Goal: Task Accomplishment & Management: Use online tool/utility

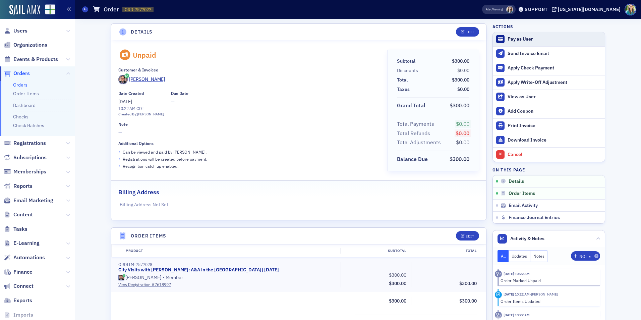
click at [512, 36] on div "Pay as User" at bounding box center [555, 39] width 94 height 6
click at [528, 67] on div "Apply Check Payment" at bounding box center [555, 68] width 94 height 6
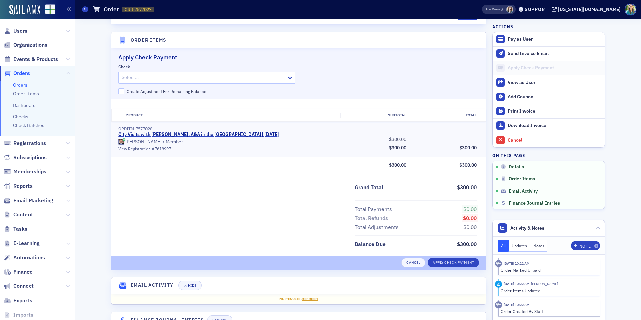
scroll to position [205, 0]
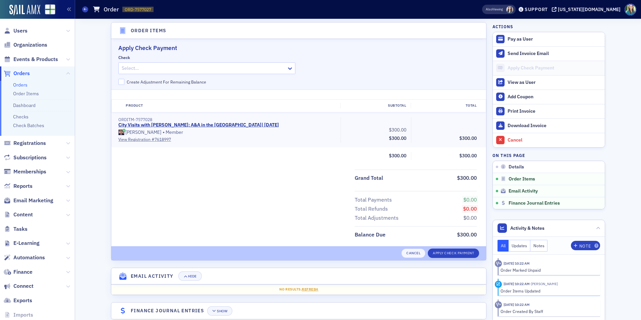
click at [186, 67] on div at bounding box center [203, 68] width 165 height 8
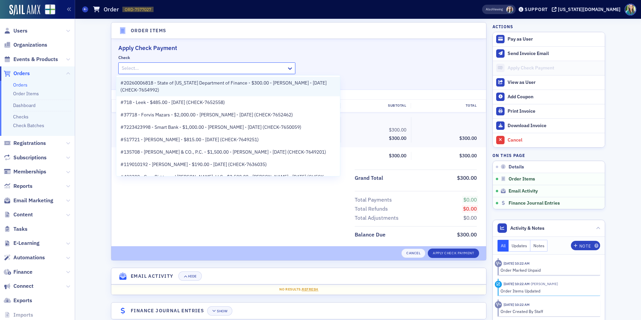
click at [178, 85] on span "#20260006818 - State of Alabama Department of Finance - $300.00 - Boyd Busby - …" at bounding box center [228, 86] width 216 height 14
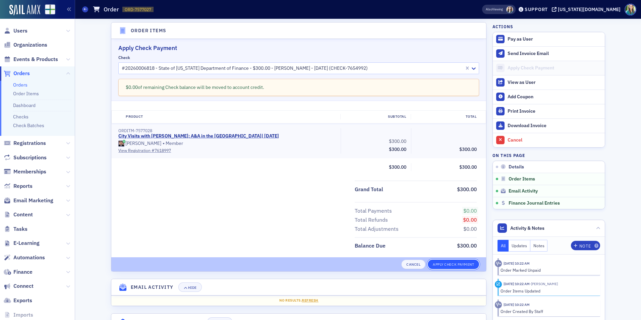
click at [447, 266] on button "Apply Check Payment" at bounding box center [453, 263] width 51 height 9
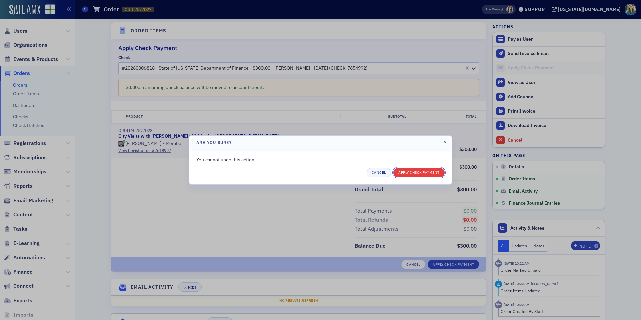
click at [412, 176] on button "Apply Check Payment" at bounding box center [418, 172] width 51 height 9
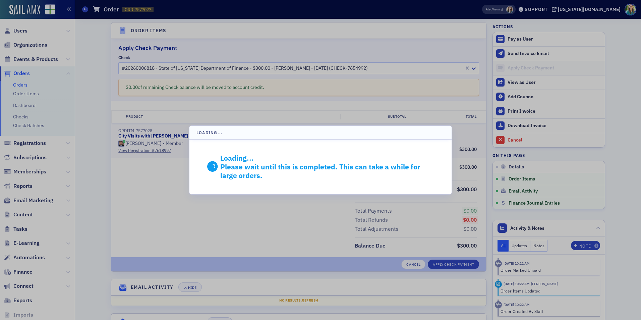
scroll to position [142, 0]
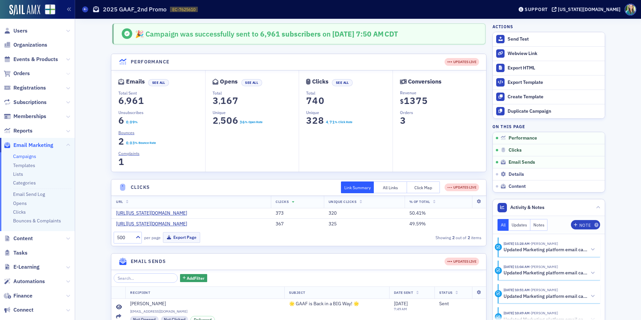
click at [66, 74] on icon at bounding box center [68, 74] width 4 height 4
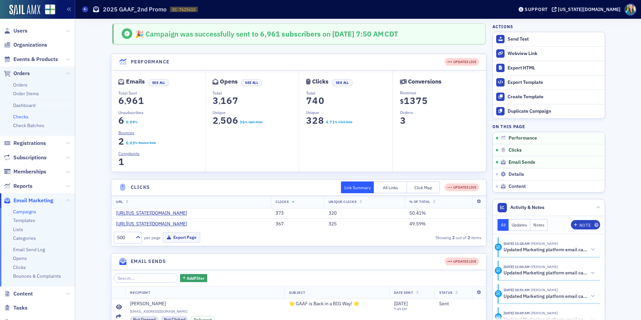
click at [22, 115] on link "Checks" at bounding box center [20, 117] width 15 height 6
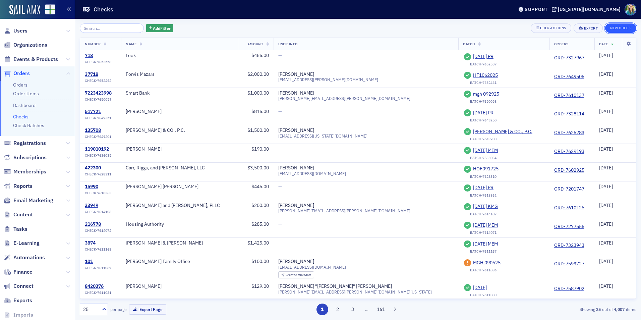
click at [614, 29] on button "New Check" at bounding box center [620, 27] width 31 height 9
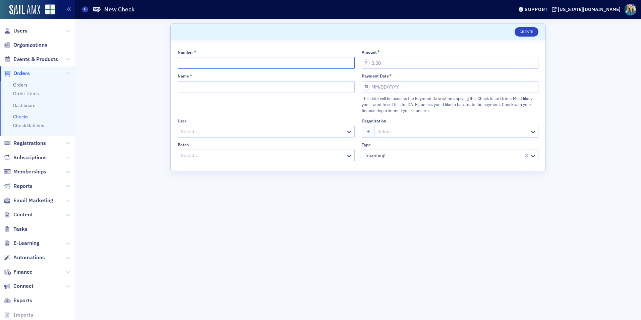
click at [205, 63] on input "Number *" at bounding box center [266, 63] width 177 height 12
click at [186, 61] on input "Number *" at bounding box center [266, 63] width 177 height 12
type input "8459190"
click at [199, 86] on input "Name *" at bounding box center [266, 87] width 177 height 12
type input "B"
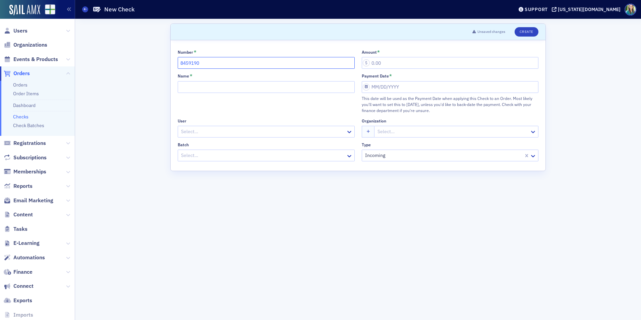
drag, startPoint x: 219, startPoint y: 61, endPoint x: 135, endPoint y: 60, distance: 84.1
click at [135, 60] on div "Scroll to Unsaved changes Create Number * 8459190 Amount * Name * Payment Date …" at bounding box center [358, 169] width 556 height 301
type input "20260006818"
click at [289, 92] on input "Name *" at bounding box center [266, 87] width 177 height 12
type input "State of Alabama Department of Finance"
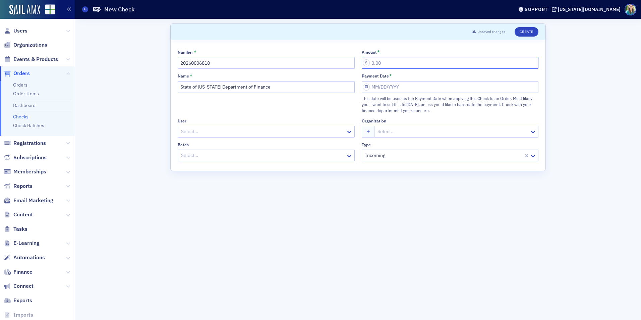
click at [370, 65] on input "Amount *" at bounding box center [450, 63] width 177 height 12
type input "300.00"
click at [368, 86] on input "Payment Date *" at bounding box center [450, 87] width 177 height 12
select select "9"
select select "2025"
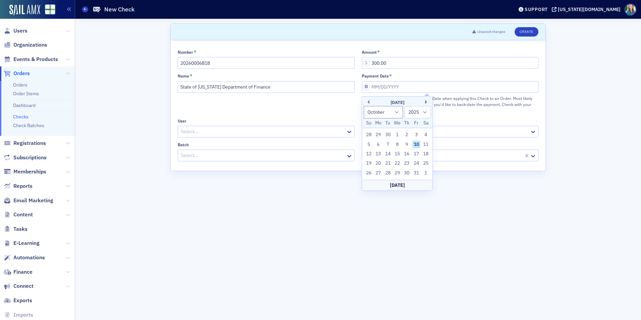
click at [417, 144] on div "10" at bounding box center [416, 144] width 8 height 8
type input "10/10/2025"
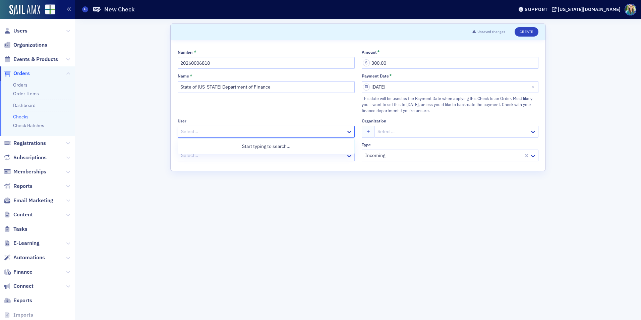
click at [221, 130] on div at bounding box center [262, 131] width 165 height 8
type input "boyd"
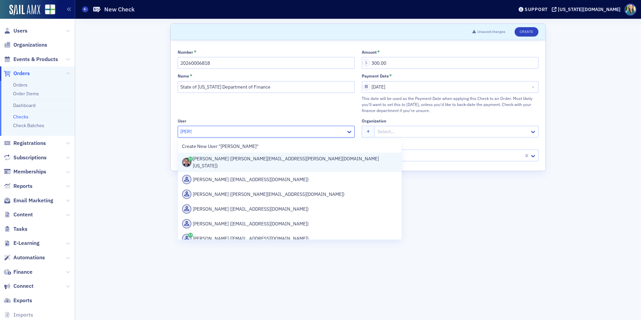
click at [221, 158] on div "Boyd Busby (boyd.busby@asbpa.alabama.gov)" at bounding box center [290, 162] width 216 height 14
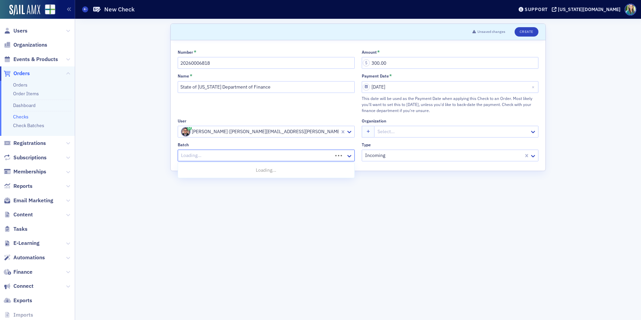
click at [263, 158] on div at bounding box center [256, 155] width 152 height 8
click at [274, 120] on div "User" at bounding box center [266, 120] width 177 height 5
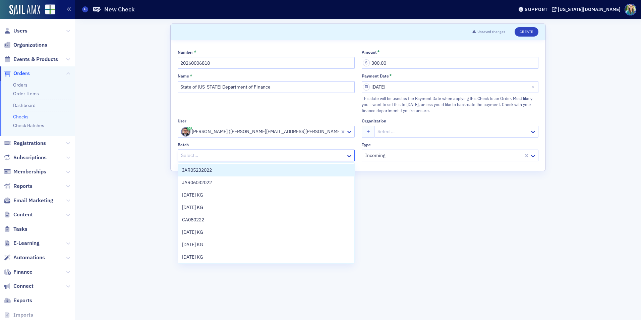
click at [244, 157] on div at bounding box center [262, 155] width 165 height 8
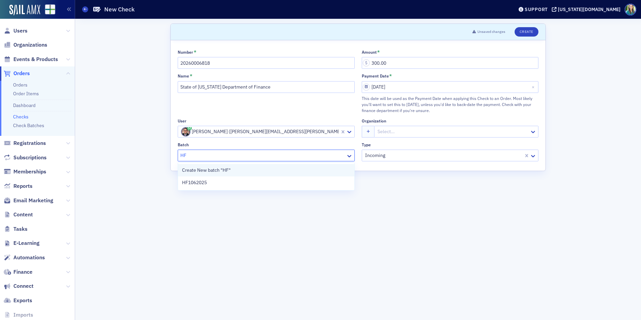
click at [251, 169] on div "Create New batch "HF"" at bounding box center [266, 170] width 168 height 7
type input "HF"
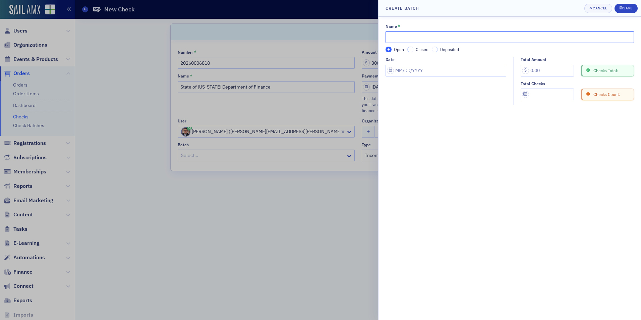
click at [424, 34] on input "Name *" at bounding box center [509, 37] width 248 height 12
type input "State of Alabama Department of finance"
select select "9"
select select "2025"
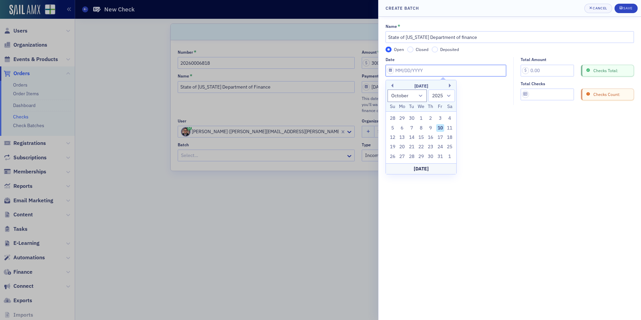
click at [388, 69] on input "Date" at bounding box center [445, 71] width 121 height 12
click at [439, 130] on div "10" at bounding box center [440, 128] width 8 height 8
type input "10/10/2025"
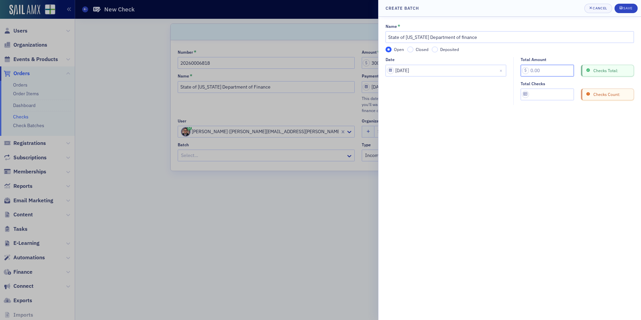
click at [530, 70] on input "Total Amount" at bounding box center [547, 71] width 53 height 12
type input "300.00"
click at [545, 98] on input "Total Checks" at bounding box center [547, 94] width 53 height 12
type input "1"
click at [627, 4] on button "Save" at bounding box center [625, 8] width 23 height 9
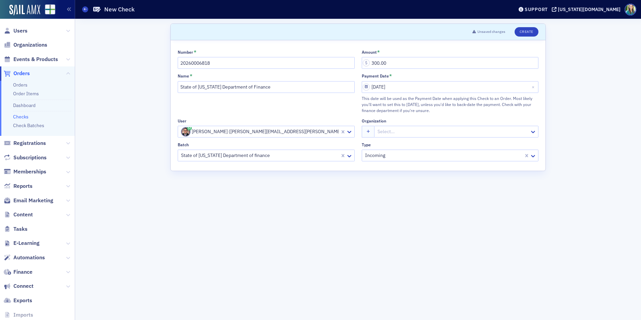
click at [292, 159] on div at bounding box center [259, 155] width 159 height 8
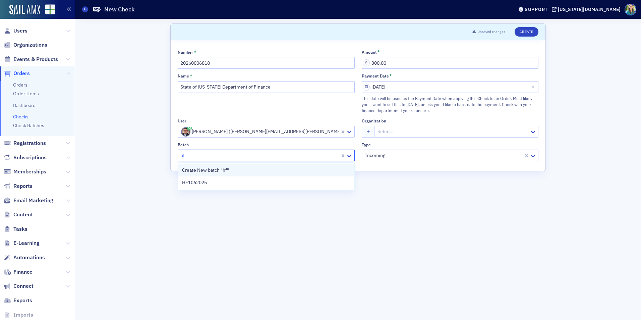
click at [245, 171] on div "Create New batch "hf"" at bounding box center [266, 170] width 168 height 7
type input "hf"
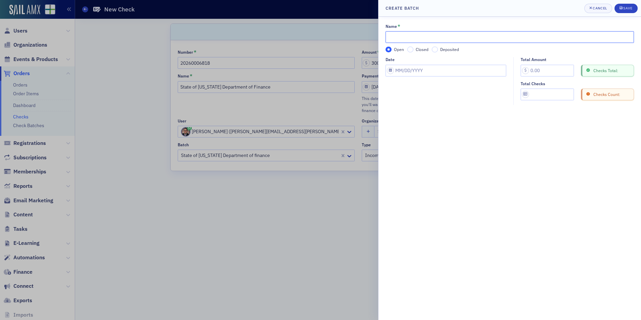
click at [408, 36] on input "Name *" at bounding box center [509, 37] width 248 height 12
type input "HF"
click at [595, 9] on div "Cancel" at bounding box center [600, 8] width 14 height 4
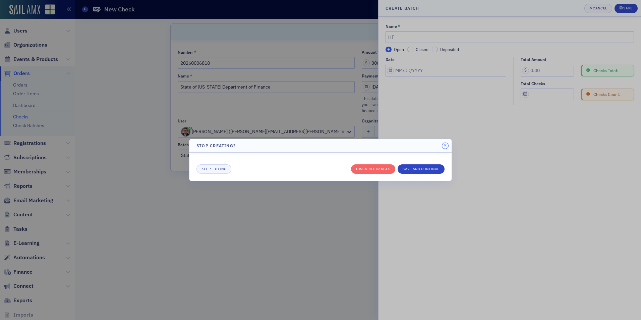
click at [444, 145] on icon "button" at bounding box center [444, 145] width 3 height 4
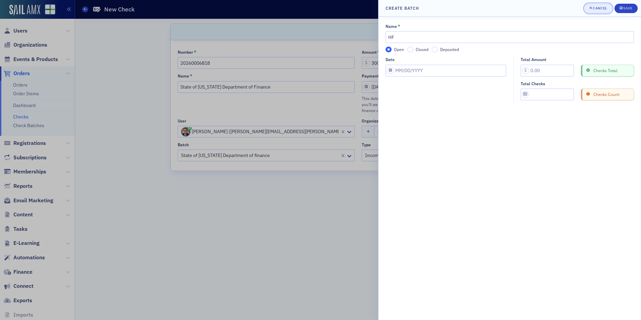
click at [593, 9] on div "Cancel" at bounding box center [600, 8] width 14 height 4
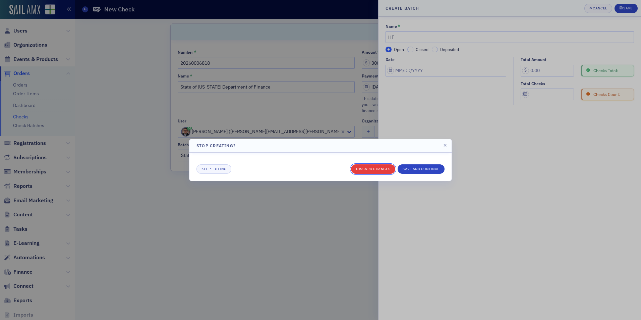
click at [389, 166] on button "Discard changes" at bounding box center [373, 168] width 44 height 9
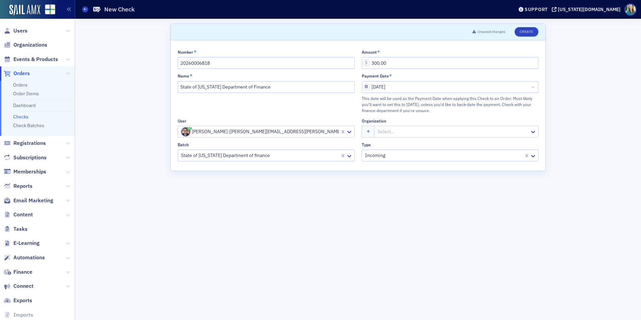
click at [284, 157] on div at bounding box center [259, 155] width 159 height 8
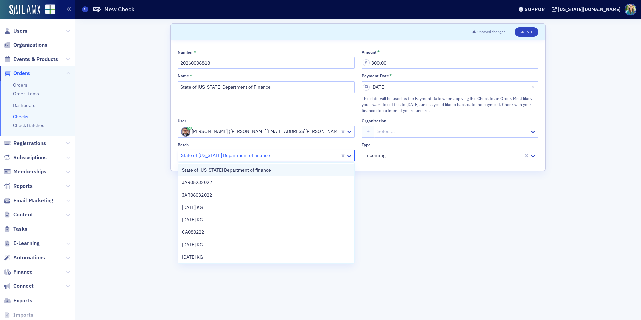
click at [235, 170] on span "State of Alabama Department of finance" at bounding box center [226, 170] width 89 height 7
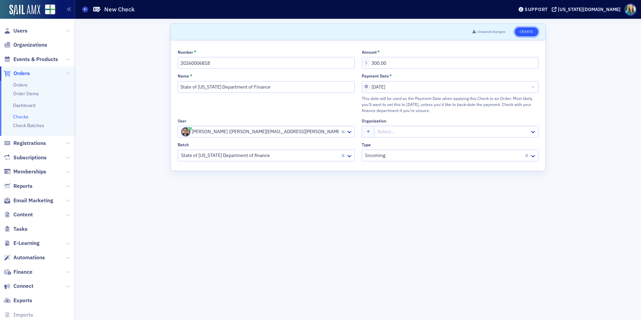
click at [530, 29] on button "Create" at bounding box center [527, 31] width 24 height 9
